Goal: Obtain resource: Download file/media

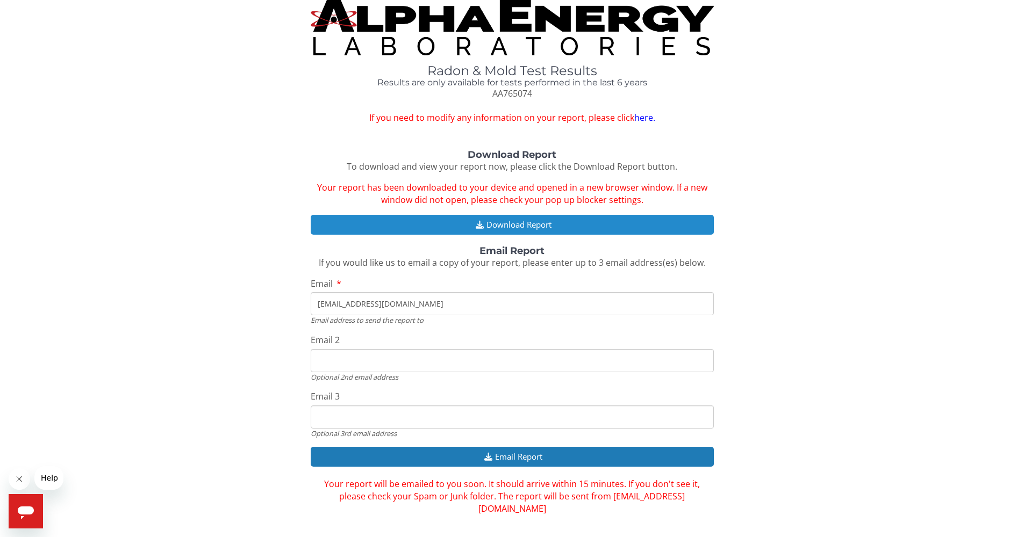
click at [525, 222] on button "Download Report" at bounding box center [512, 225] width 403 height 20
click at [534, 219] on button "Download Report" at bounding box center [512, 225] width 403 height 20
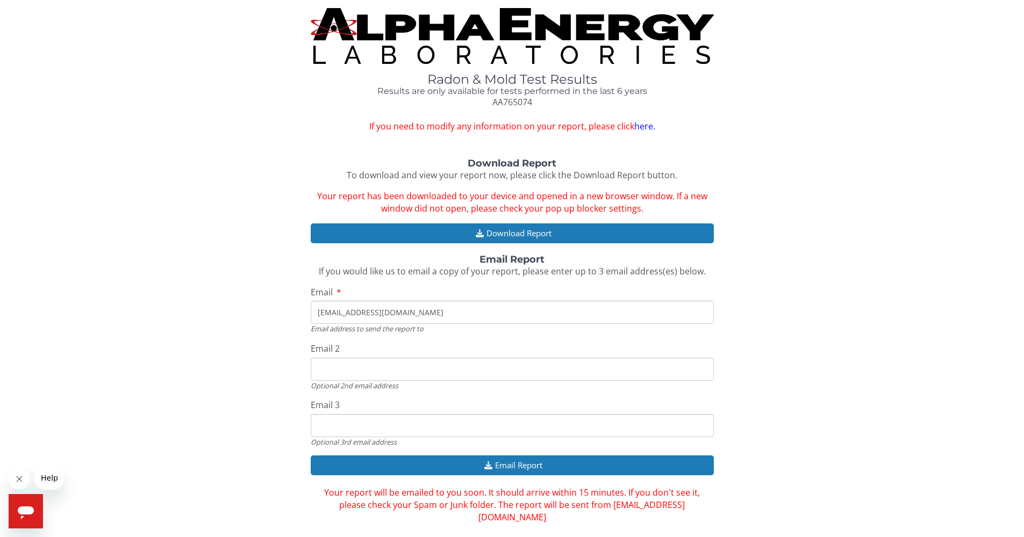
click at [643, 125] on link "here." at bounding box center [644, 126] width 21 height 12
drag, startPoint x: 492, startPoint y: 100, endPoint x: 533, endPoint y: 103, distance: 40.4
click at [533, 103] on div "Radon & Mold Test Results Results are only available for tests performed in the…" at bounding box center [512, 103] width 403 height 61
copy span "AA765074"
drag, startPoint x: 519, startPoint y: 102, endPoint x: 127, endPoint y: 100, distance: 391.8
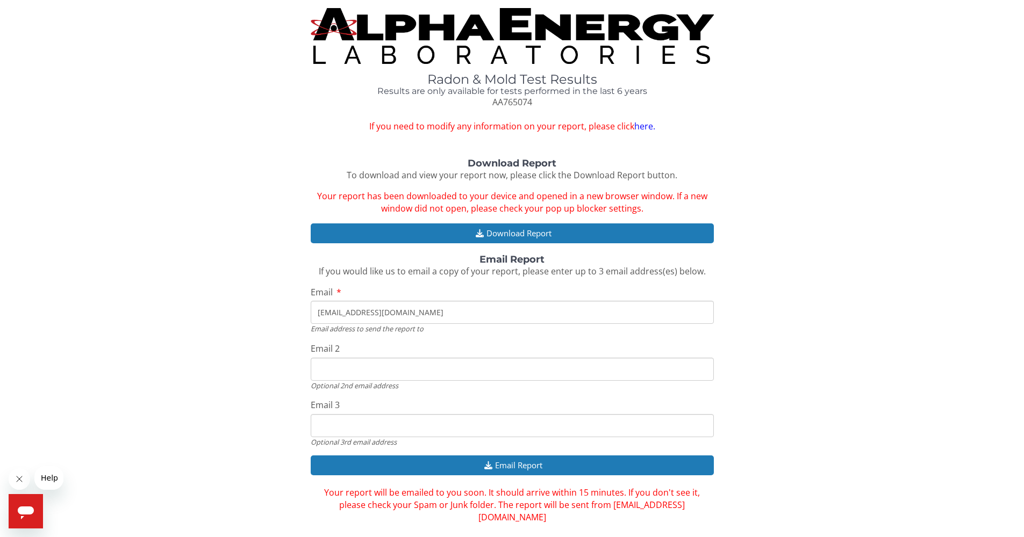
click at [96, 102] on div "Radon & Mold Test Results Results are only available for tests performed in the…" at bounding box center [512, 70] width 1008 height 125
click at [18, 478] on icon "Close message from company" at bounding box center [19, 479] width 9 height 9
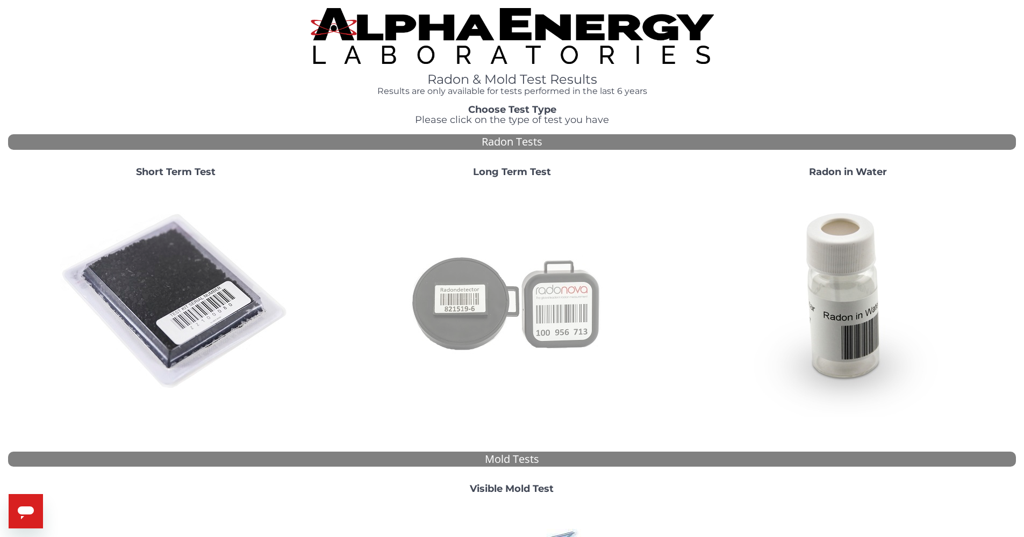
scroll to position [245, 0]
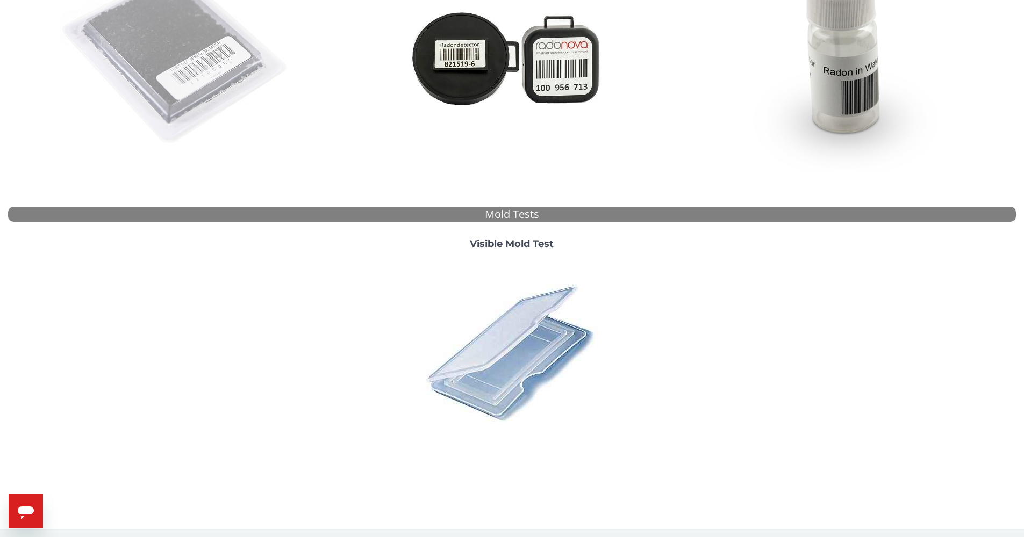
click at [205, 78] on img at bounding box center [175, 56] width 231 height 231
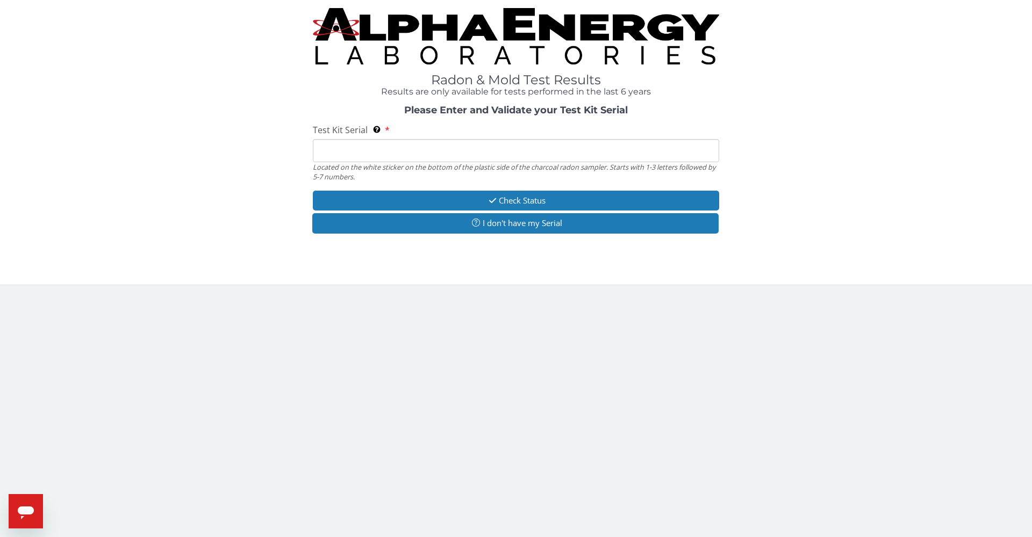
click at [355, 150] on input "Test Kit Serial Located on the white sticker on the bottom of the plastic side …" at bounding box center [516, 150] width 406 height 23
paste input "AA765074"
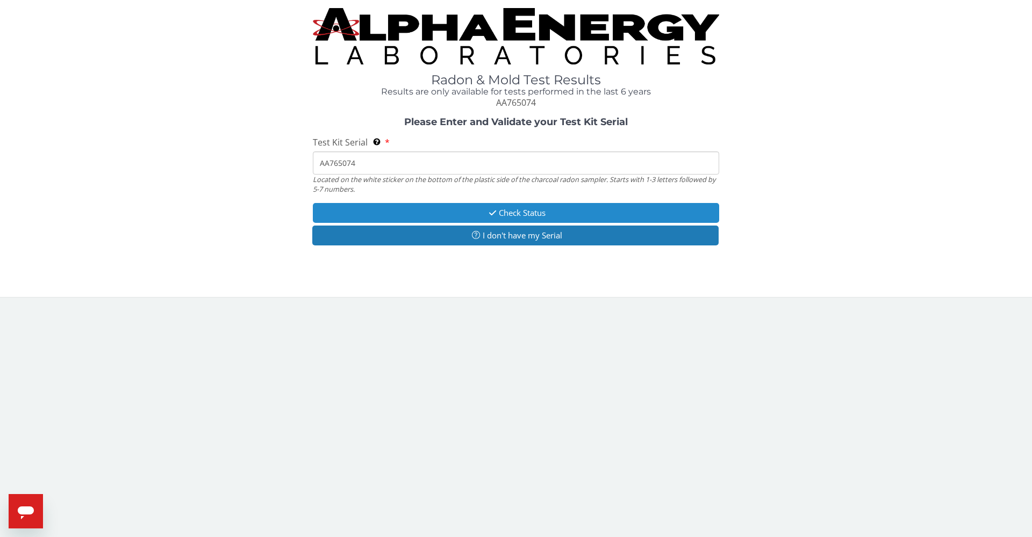
type input "AA765074"
click at [499, 210] on button "Check Status" at bounding box center [516, 213] width 406 height 20
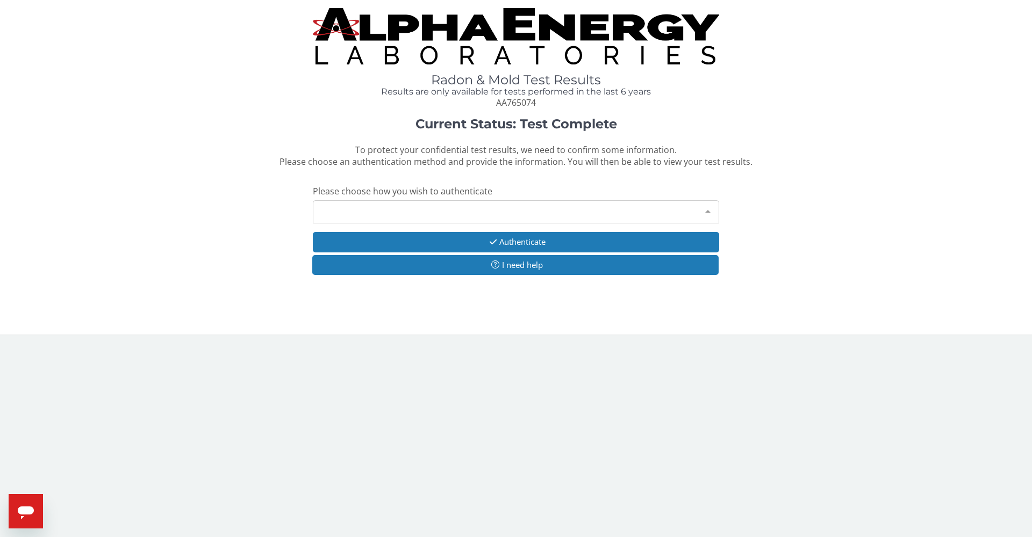
click at [421, 210] on div "Please make a selection" at bounding box center [516, 211] width 406 height 23
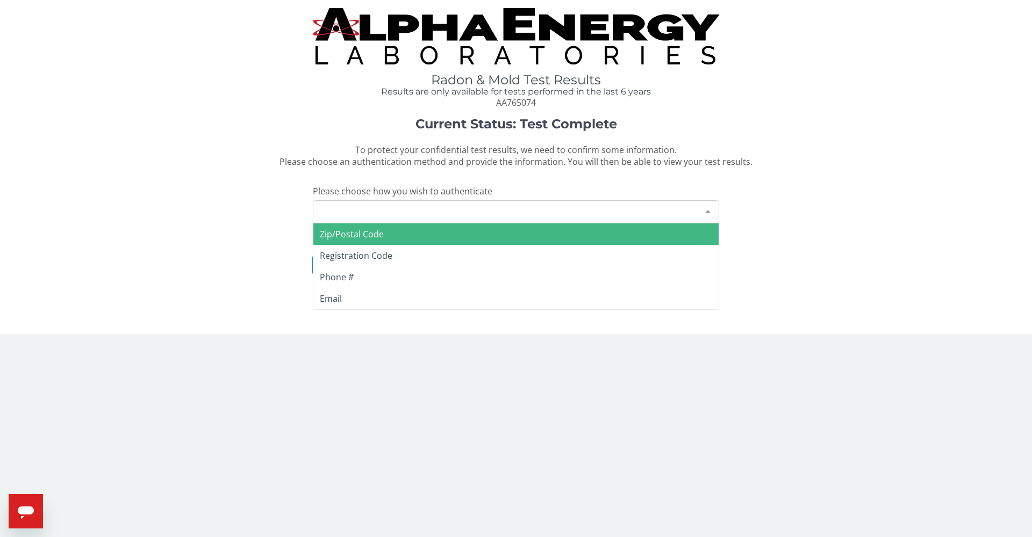
click at [366, 231] on span "Zip/Postal Code" at bounding box center [352, 234] width 64 height 12
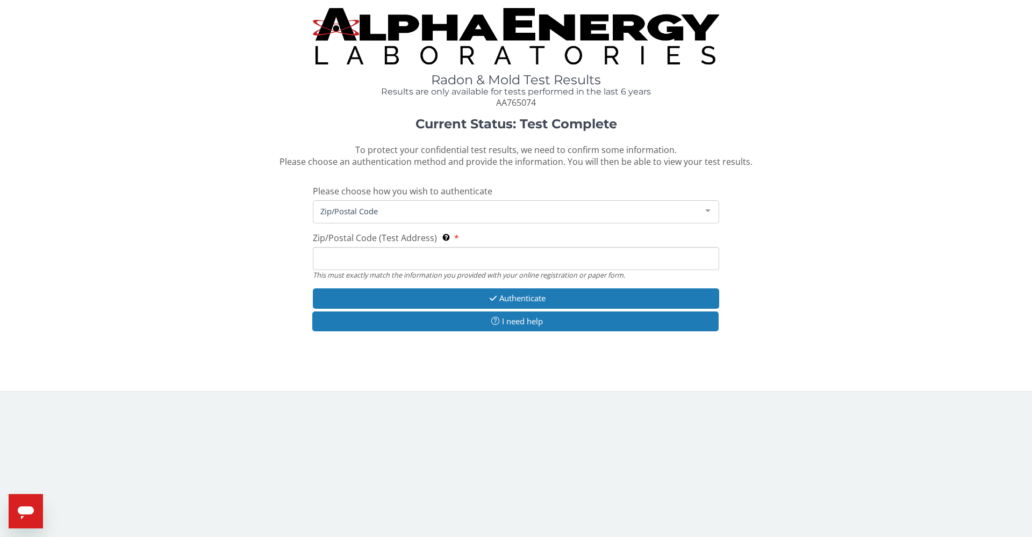
click at [368, 255] on input "Zip/Postal Code (Test Address) This must exactly match the information you prov…" at bounding box center [516, 258] width 406 height 23
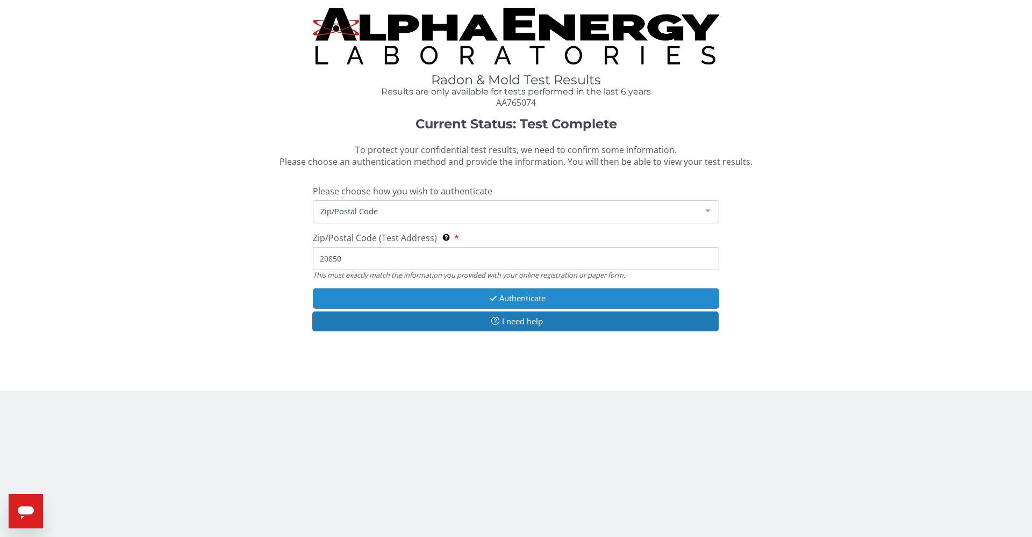
type input "20850"
click at [592, 296] on button "Authenticate" at bounding box center [516, 299] width 406 height 20
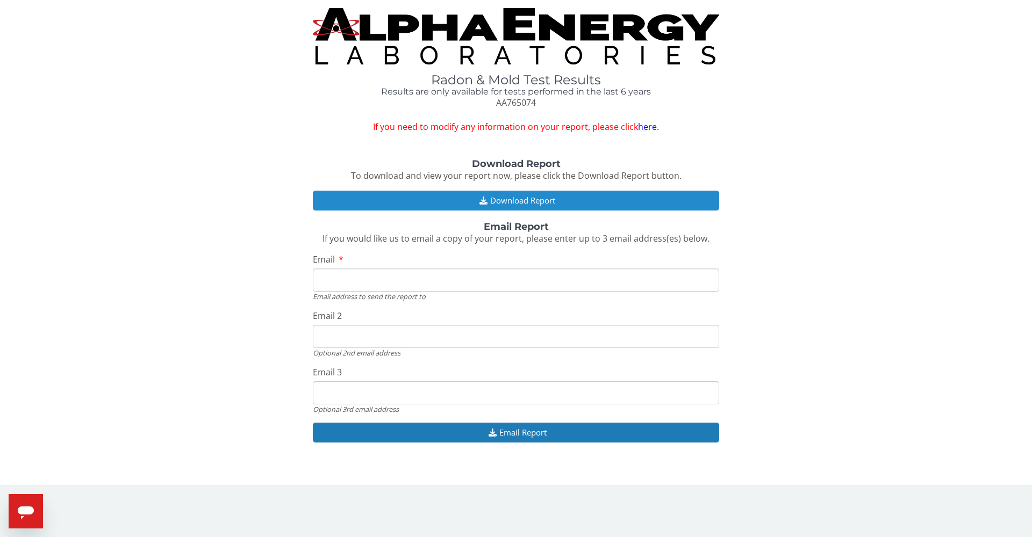
click at [567, 197] on button "Download Report" at bounding box center [516, 201] width 406 height 20
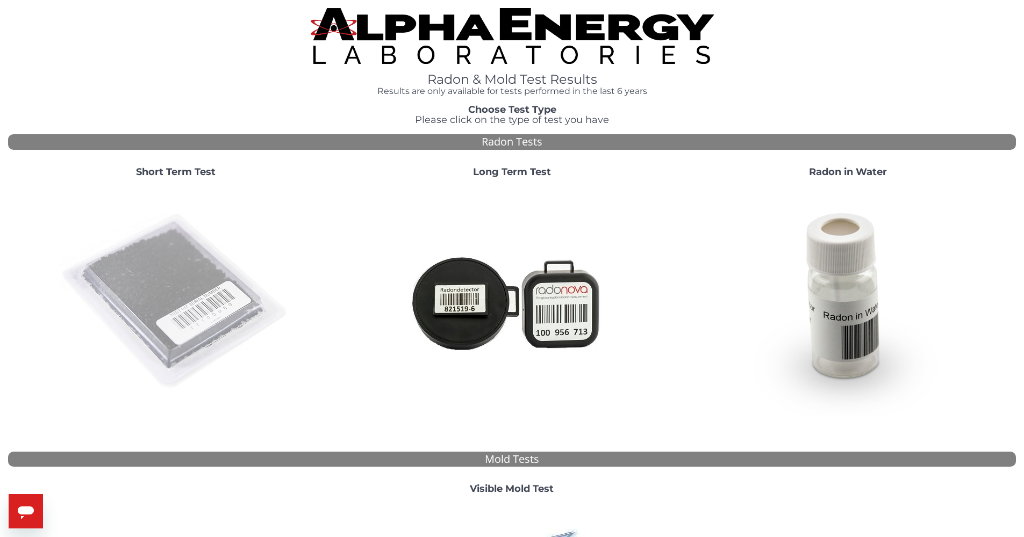
click at [205, 333] on img at bounding box center [175, 301] width 231 height 231
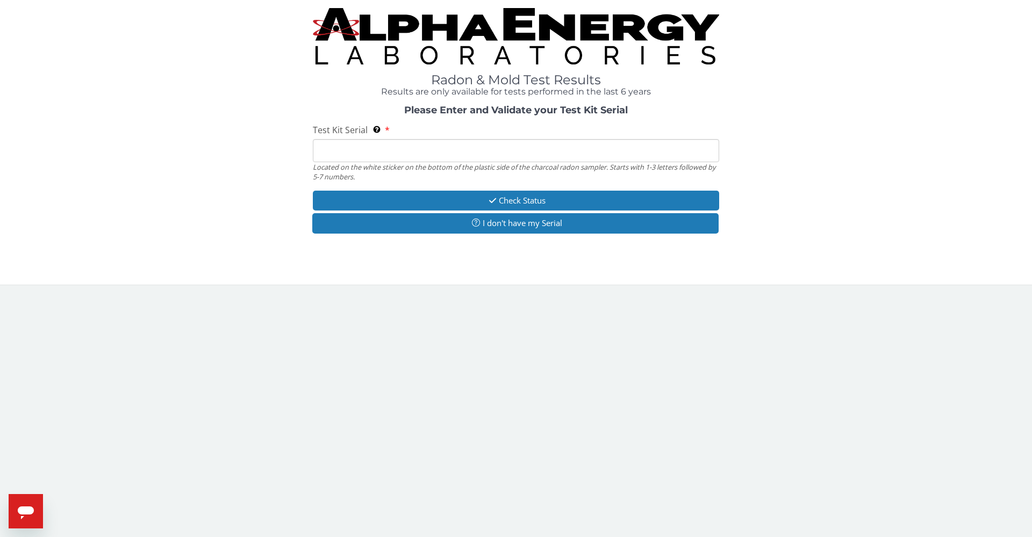
click at [353, 153] on input "Test Kit Serial Located on the white sticker on the bottom of the plastic side …" at bounding box center [516, 150] width 406 height 23
paste input "AA765074"
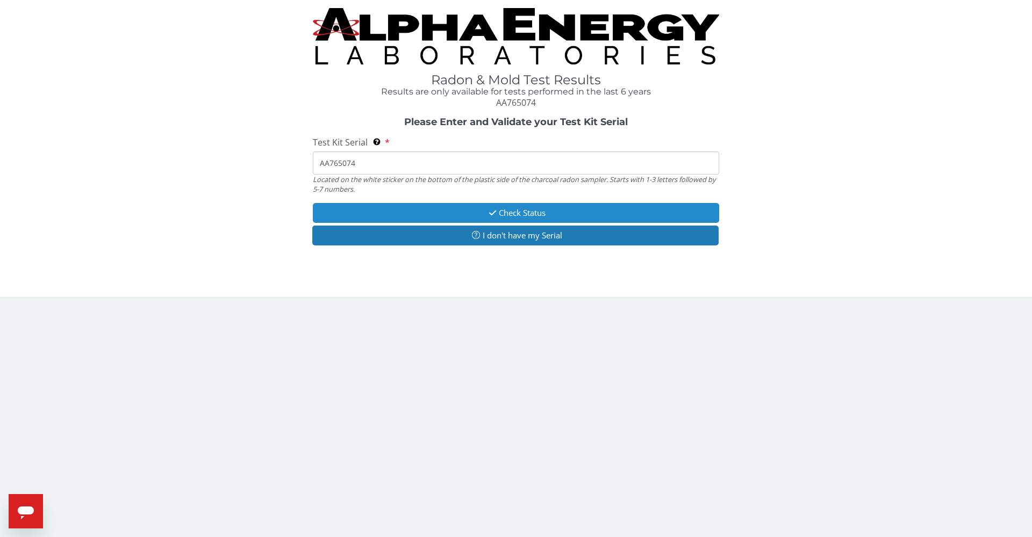
type input "AA765074"
click at [547, 209] on button "Check Status" at bounding box center [516, 213] width 406 height 20
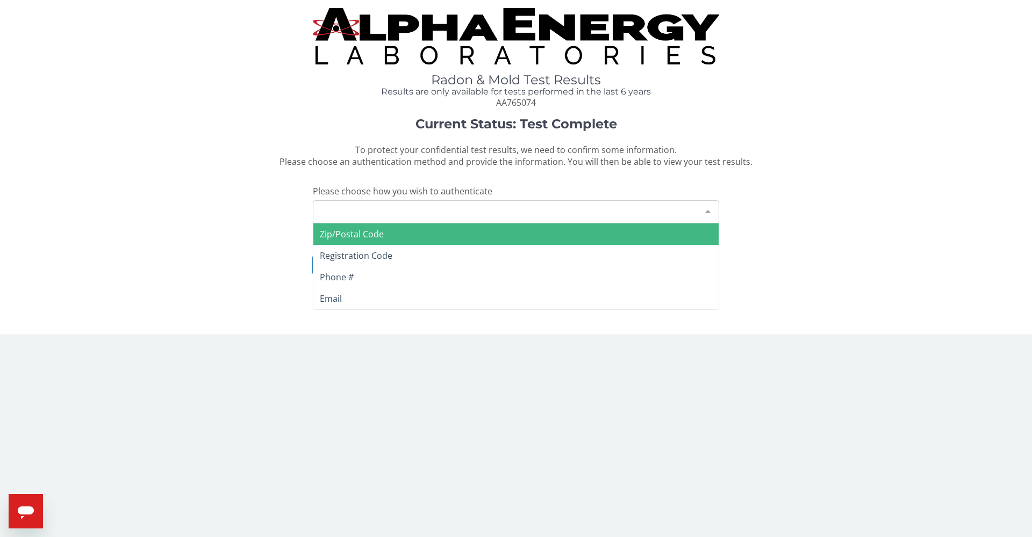
click at [361, 208] on div "Please make a selection" at bounding box center [516, 211] width 406 height 23
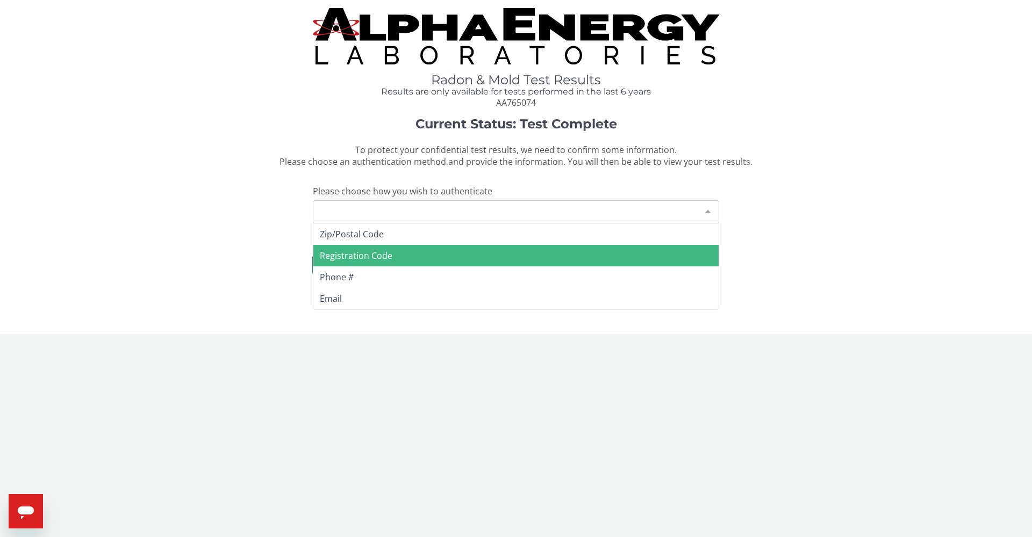
click at [356, 253] on span "Registration Code" at bounding box center [356, 256] width 73 height 12
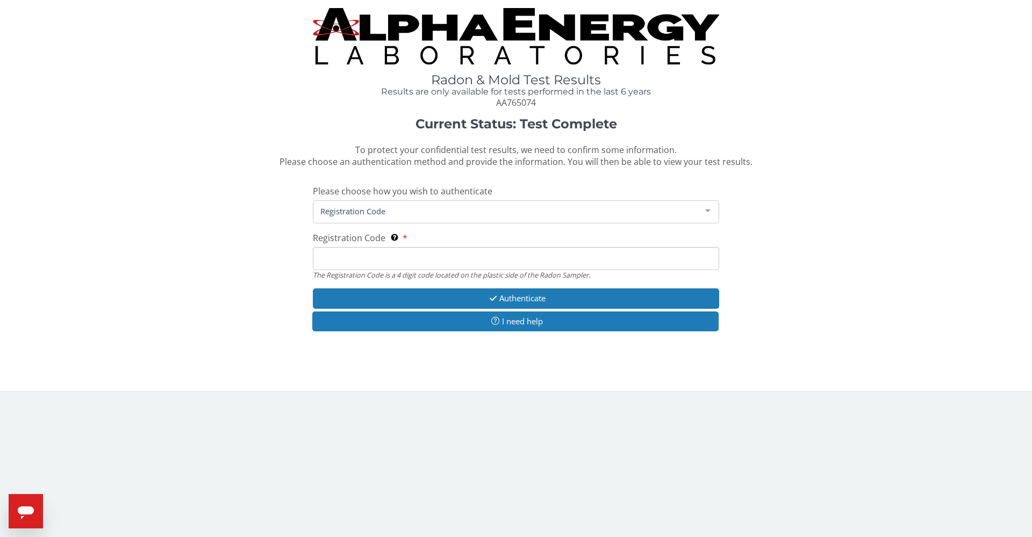
click at [344, 255] on input "Registration Code The Registration Code is a 4 digit code located on the plasti…" at bounding box center [516, 258] width 406 height 23
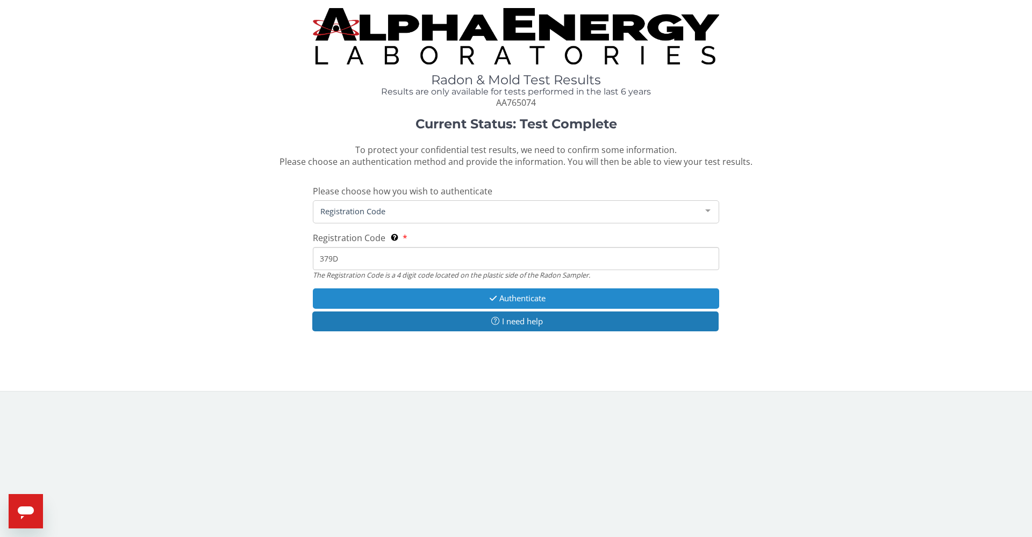
type input "379D"
click at [542, 298] on button "Authenticate" at bounding box center [516, 299] width 406 height 20
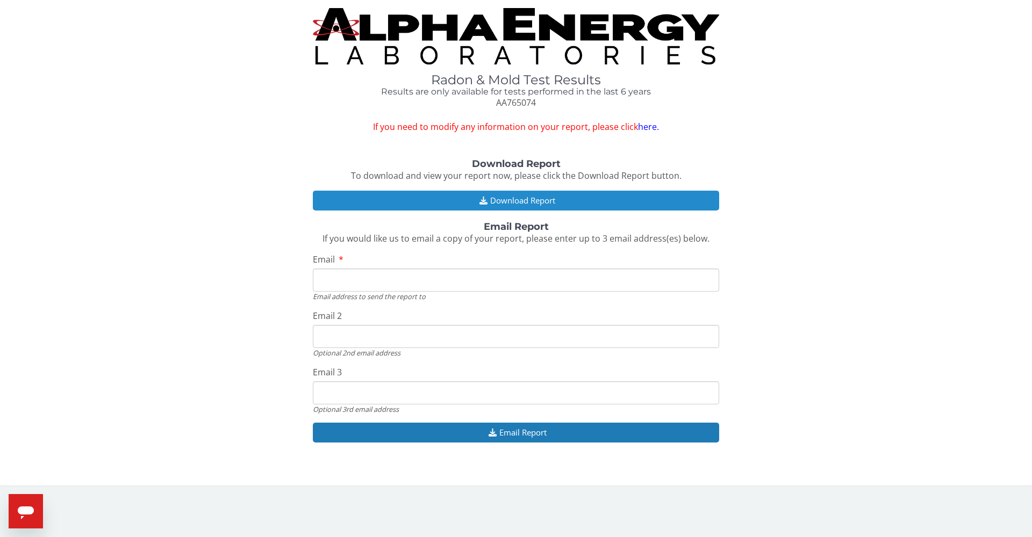
click at [572, 200] on button "Download Report" at bounding box center [516, 201] width 406 height 20
